Goal: Transaction & Acquisition: Purchase product/service

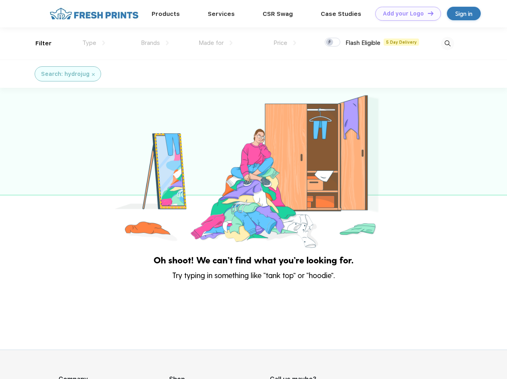
click at [405, 14] on link "Add your Logo Design Tool" at bounding box center [408, 14] width 66 height 14
click at [0, 0] on div "Design Tool" at bounding box center [0, 0] width 0 height 0
click at [427, 13] on link "Add your Logo Design Tool" at bounding box center [408, 14] width 66 height 14
click at [38, 43] on div "Filter" at bounding box center [43, 43] width 16 height 9
click at [94, 43] on span "Type" at bounding box center [89, 42] width 14 height 7
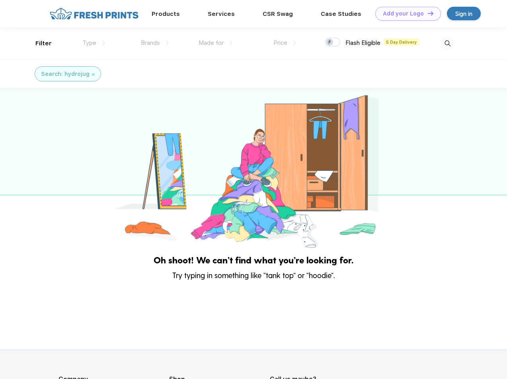
click at [155, 43] on span "Brands" at bounding box center [150, 42] width 19 height 7
click at [216, 43] on span "Made for" at bounding box center [210, 42] width 25 height 7
click at [285, 43] on span "Price" at bounding box center [280, 42] width 14 height 7
click at [332, 43] on div at bounding box center [332, 42] width 16 height 9
click at [330, 43] on input "checkbox" at bounding box center [326, 39] width 5 height 5
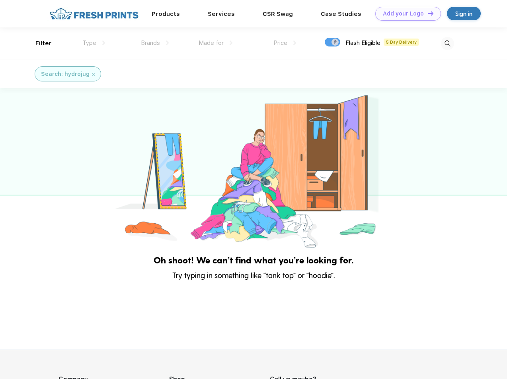
click at [447, 43] on img at bounding box center [447, 43] width 13 height 13
